Goal: Task Accomplishment & Management: Complete application form

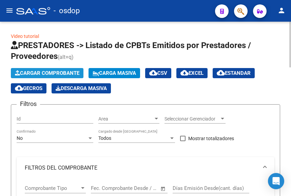
click at [60, 71] on span "Cargar Comprobante" at bounding box center [47, 73] width 64 height 6
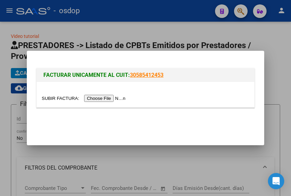
click at [102, 98] on input "file" at bounding box center [85, 98] width 86 height 7
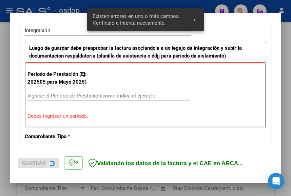
scroll to position [172, 0]
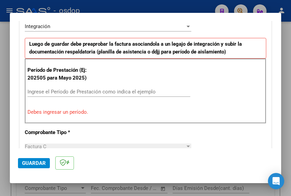
click at [60, 95] on input "Ingrese el Período de Prestación como indica el ejemplo" at bounding box center [108, 92] width 163 height 6
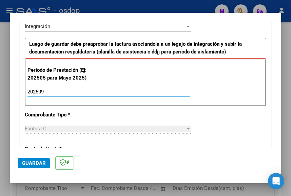
type input "202509"
drag, startPoint x: 210, startPoint y: 96, endPoint x: 214, endPoint y: 90, distance: 6.8
click at [213, 91] on div "Período de Prestación (Ej: 202505 para Mayo 2025) 202509 Ingrese el Período de …" at bounding box center [145, 82] width 241 height 47
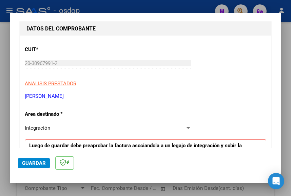
scroll to position [0, 0]
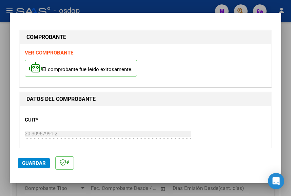
click at [54, 52] on strong "VER COMPROBANTE" at bounding box center [49, 53] width 48 height 6
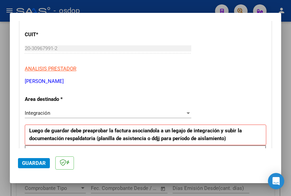
scroll to position [102, 0]
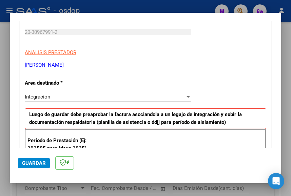
click at [36, 163] on span "Guardar" at bounding box center [34, 163] width 24 height 6
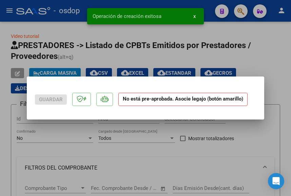
scroll to position [0, 0]
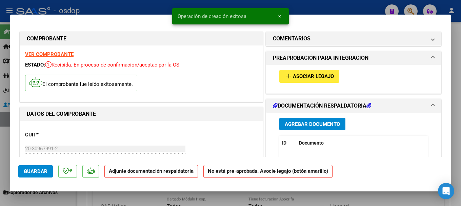
click at [290, 121] on span "Agregar Documento" at bounding box center [311, 124] width 55 height 6
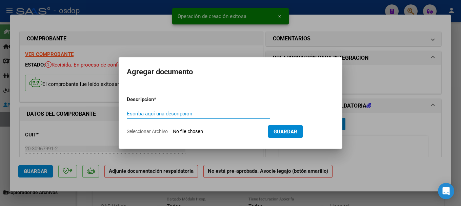
click at [201, 128] on input "Seleccionar Archivo" at bounding box center [218, 131] width 90 height 6
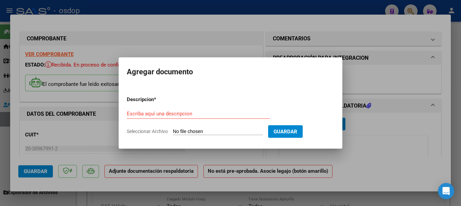
type input "C:\fakepath\planilla de asistencia [PERSON_NAME] septiembre.pdf"
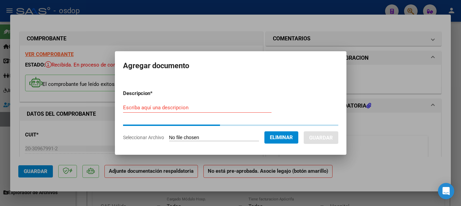
click at [147, 108] on div "Escriba aquí una descripcion" at bounding box center [197, 107] width 148 height 10
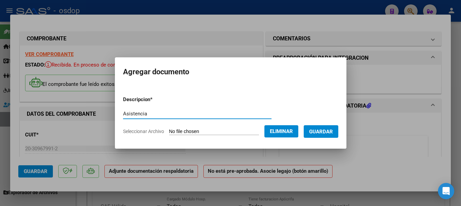
type input "Asistencia"
click at [290, 129] on span "Guardar" at bounding box center [321, 131] width 24 height 6
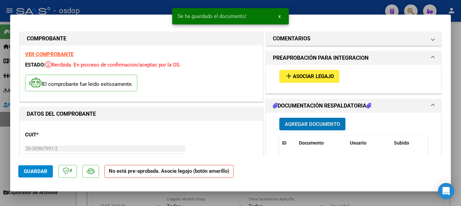
click at [290, 73] on span "Asociar Legajo" at bounding box center [313, 76] width 41 height 6
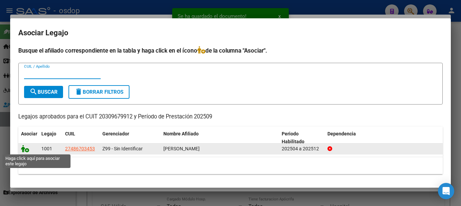
click at [22, 149] on icon at bounding box center [25, 148] width 8 height 7
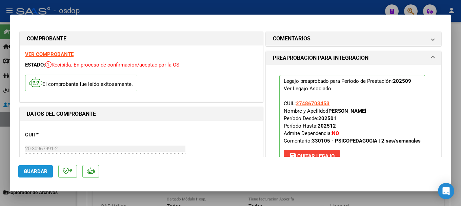
click at [39, 169] on span "Guardar" at bounding box center [36, 171] width 24 height 6
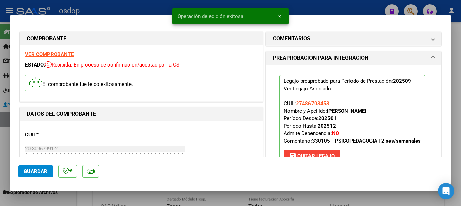
drag, startPoint x: 178, startPoint y: 13, endPoint x: 248, endPoint y: 20, distance: 70.2
click at [248, 20] on snack-bar-container "Operación de edición exitosa x" at bounding box center [230, 16] width 116 height 16
copy span "Operación de edición exitosa"
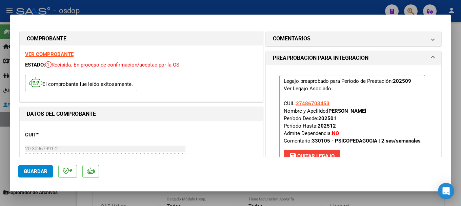
type input "$ 0,00"
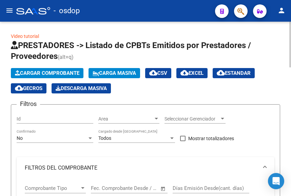
click at [61, 73] on span "Cargar Comprobante" at bounding box center [47, 73] width 64 height 6
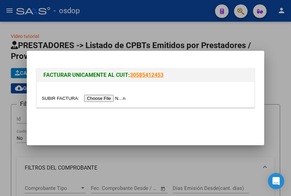
click at [92, 97] on input "file" at bounding box center [85, 98] width 86 height 7
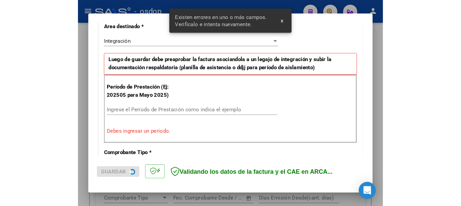
scroll to position [172, 0]
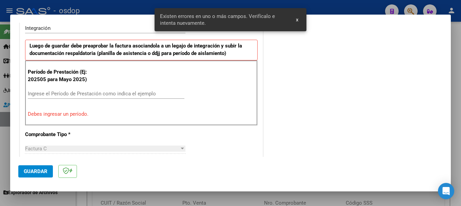
click at [52, 94] on input "Ingrese el Período de Prestación como indica el ejemplo" at bounding box center [106, 93] width 156 height 6
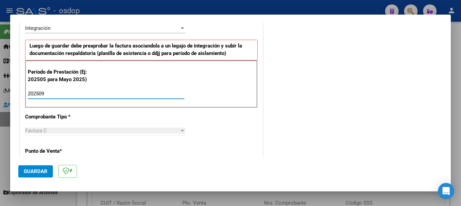
type input "202509"
click at [198, 89] on div "Período de Prestación (Ej: 202505 para Mayo 2025) 202509 Ingrese el Período de …" at bounding box center [141, 83] width 232 height 47
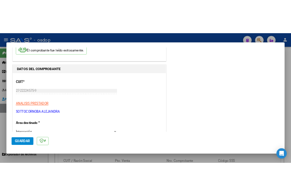
scroll to position [0, 0]
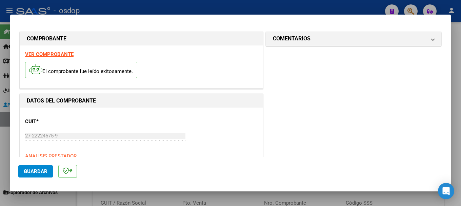
click at [56, 54] on strong "VER COMPROBANTE" at bounding box center [49, 54] width 48 height 6
click at [38, 169] on span "Guardar" at bounding box center [36, 171] width 24 height 6
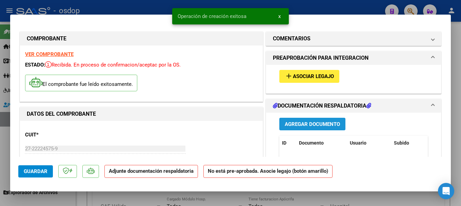
click at [290, 124] on span "Agregar Documento" at bounding box center [311, 124] width 55 height 6
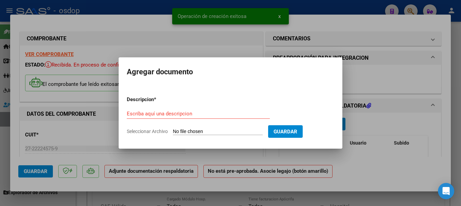
click at [202, 131] on input "Seleccionar Archivo" at bounding box center [218, 131] width 90 height 6
type input "C:\fakepath\Planilla de asiistencia [PERSON_NAME]. septiembre.pdf"
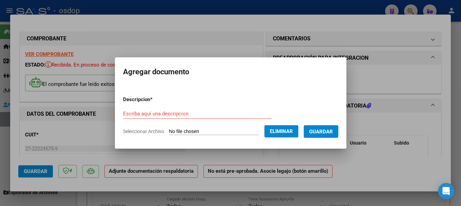
click at [140, 108] on div "Escriba aquí una descripcion" at bounding box center [197, 113] width 148 height 10
click at [139, 112] on input "Escriba aquí una descripcion" at bounding box center [197, 113] width 148 height 6
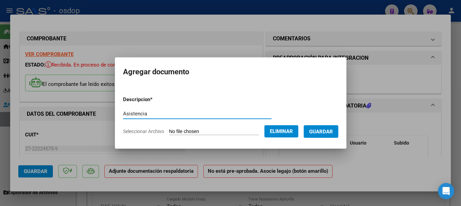
type input "Asistencia"
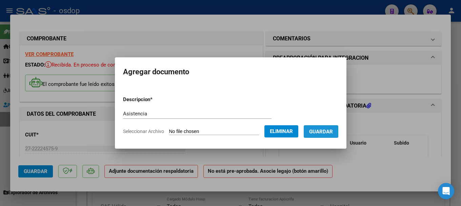
click at [290, 129] on span "Guardar" at bounding box center [321, 131] width 24 height 6
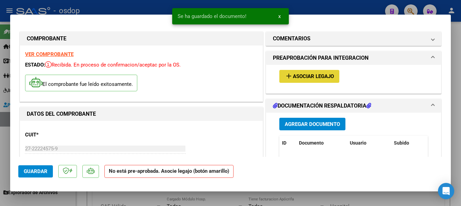
click at [290, 78] on span "Asociar Legajo" at bounding box center [313, 76] width 41 height 6
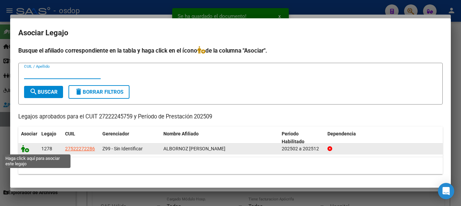
click at [23, 149] on icon at bounding box center [25, 148] width 8 height 7
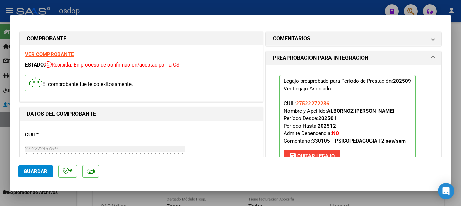
click at [42, 171] on span "Guardar" at bounding box center [36, 171] width 24 height 6
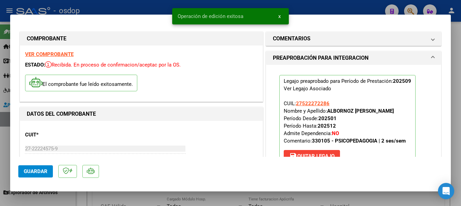
drag, startPoint x: 178, startPoint y: 15, endPoint x: 265, endPoint y: 13, distance: 86.7
click at [265, 13] on simple-snack-bar "Operación de edición exitosa x" at bounding box center [230, 16] width 106 height 7
copy span "Operación de edición exitosa"
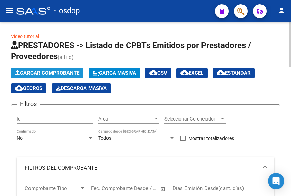
click at [62, 75] on span "Cargar Comprobante" at bounding box center [47, 73] width 64 height 6
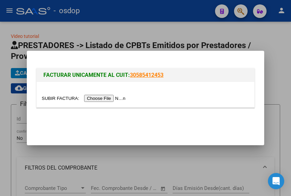
click at [97, 100] on input "file" at bounding box center [85, 98] width 86 height 7
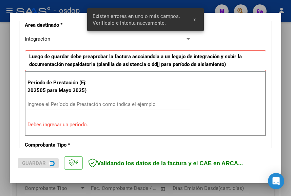
scroll to position [172, 0]
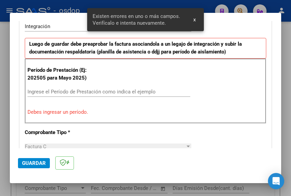
click at [57, 93] on input "Ingrese el Período de Prestación como indica el ejemplo" at bounding box center [108, 92] width 163 height 6
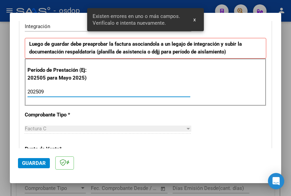
type input "202509"
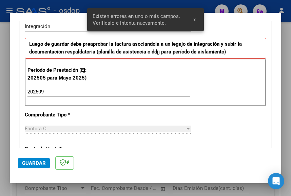
click at [145, 75] on div "Período de Prestación (Ej: 202505 para Mayo 2025) 202509 Ingrese el Período de …" at bounding box center [145, 82] width 241 height 47
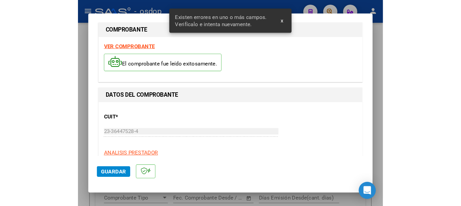
scroll to position [0, 0]
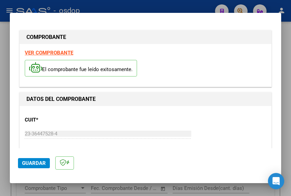
click at [52, 53] on strong "VER COMPROBANTE" at bounding box center [49, 53] width 48 height 6
click at [36, 162] on span "Guardar" at bounding box center [34, 163] width 24 height 6
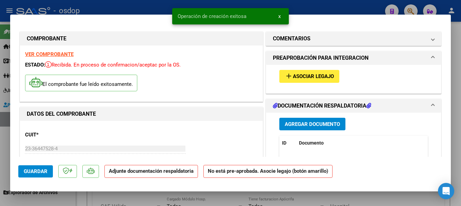
click at [290, 124] on span "Agregar Documento" at bounding box center [311, 124] width 55 height 6
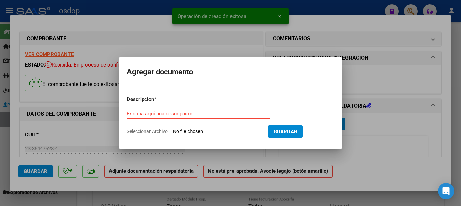
click at [214, 131] on input "Seleccionar Archivo" at bounding box center [218, 131] width 90 height 6
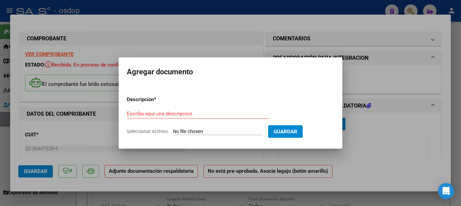
type input "C:\fakepath\Asistencia Ilan [DATE].pdf"
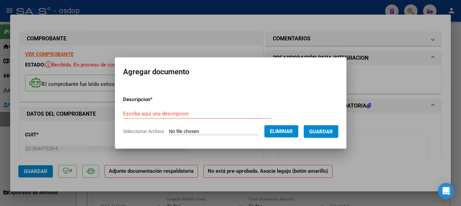
click at [160, 113] on input "Escriba aquí una descripcion" at bounding box center [197, 113] width 148 height 6
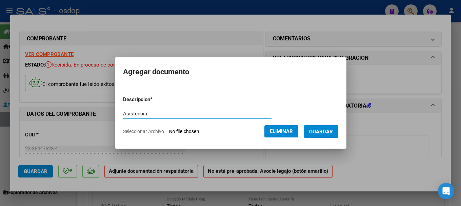
type input "Asistencia"
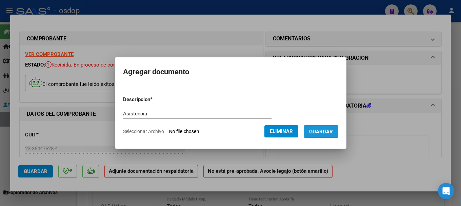
click at [290, 130] on span "Guardar" at bounding box center [321, 131] width 24 height 6
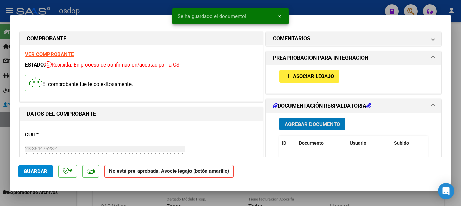
click at [290, 77] on span "Asociar Legajo" at bounding box center [313, 76] width 41 height 6
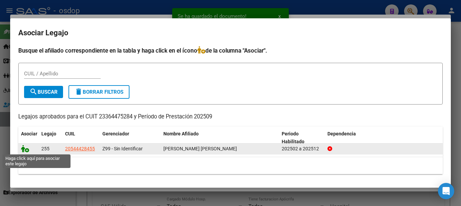
click at [23, 148] on icon at bounding box center [25, 148] width 8 height 7
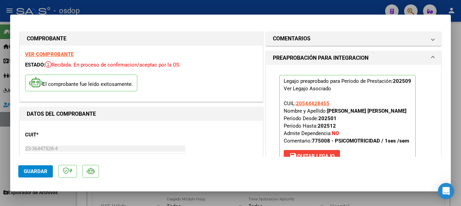
click at [42, 168] on span "Guardar" at bounding box center [36, 171] width 24 height 6
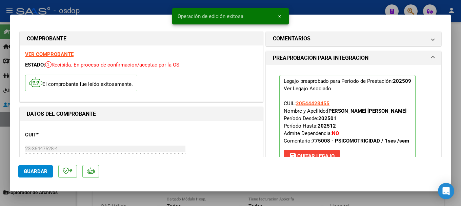
drag, startPoint x: 178, startPoint y: 16, endPoint x: 246, endPoint y: 17, distance: 67.7
click at [246, 17] on simple-snack-bar "Operación de edición exitosa x" at bounding box center [230, 16] width 106 height 7
copy span "Operación de edición exitosa"
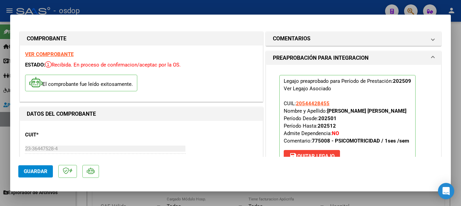
type input "$ 0,00"
